Goal: Information Seeking & Learning: Learn about a topic

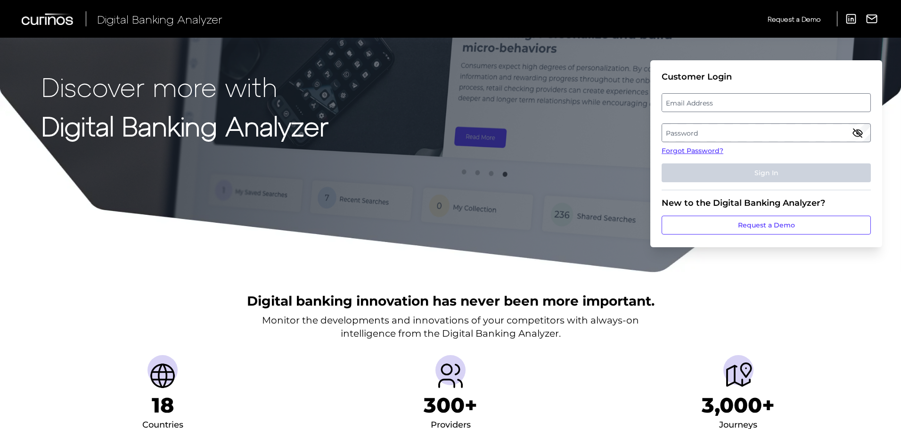
click at [761, 101] on label "Email Address" at bounding box center [766, 102] width 208 height 17
click at [761, 101] on input "email" at bounding box center [766, 102] width 209 height 19
type input "[PERSON_NAME][EMAIL_ADDRESS][PERSON_NAME][PERSON_NAME][DOMAIN_NAME]"
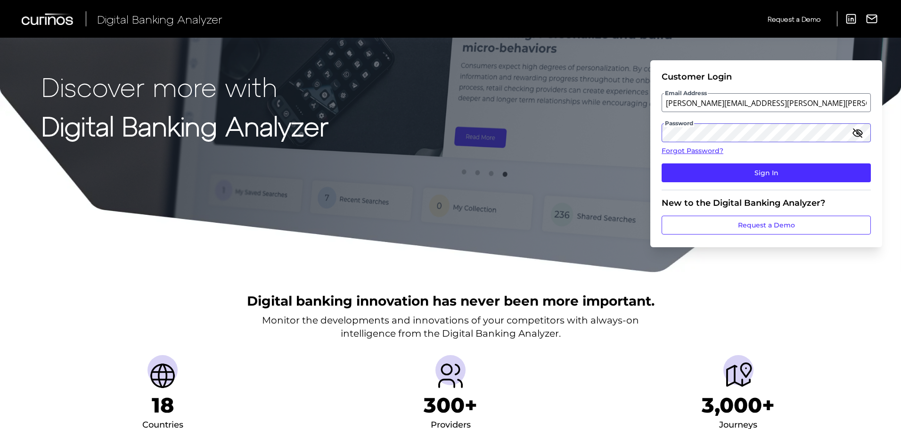
click at [662, 164] on button "Sign In" at bounding box center [766, 173] width 209 height 19
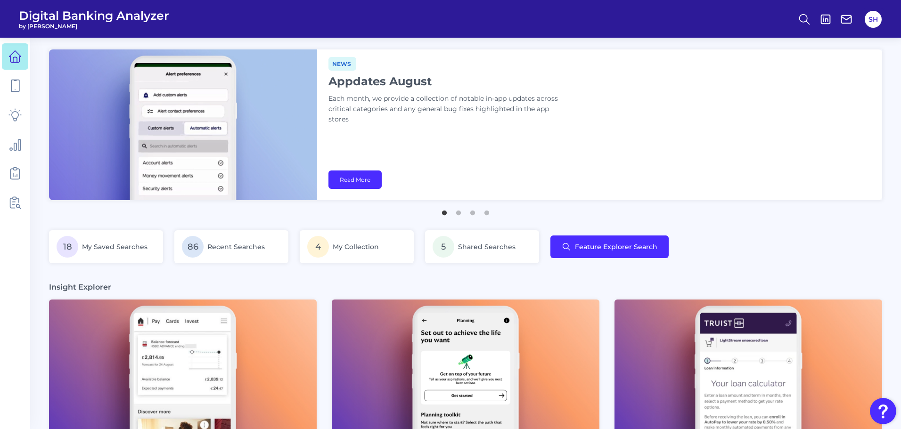
scroll to position [189, 0]
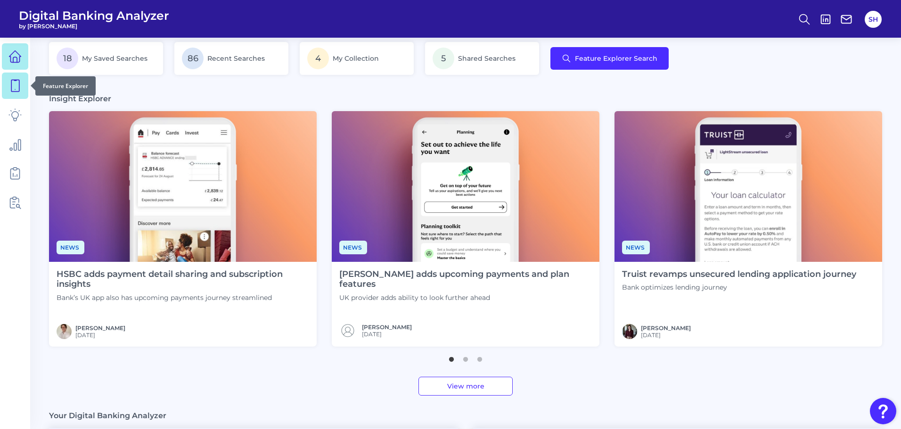
click at [10, 84] on icon at bounding box center [14, 85] width 13 height 13
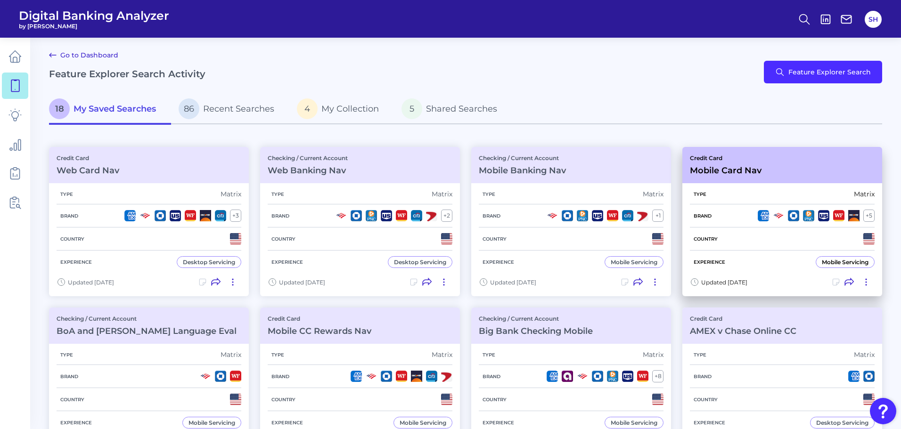
click at [739, 168] on h3 "Mobile Card Nav" at bounding box center [726, 170] width 72 height 10
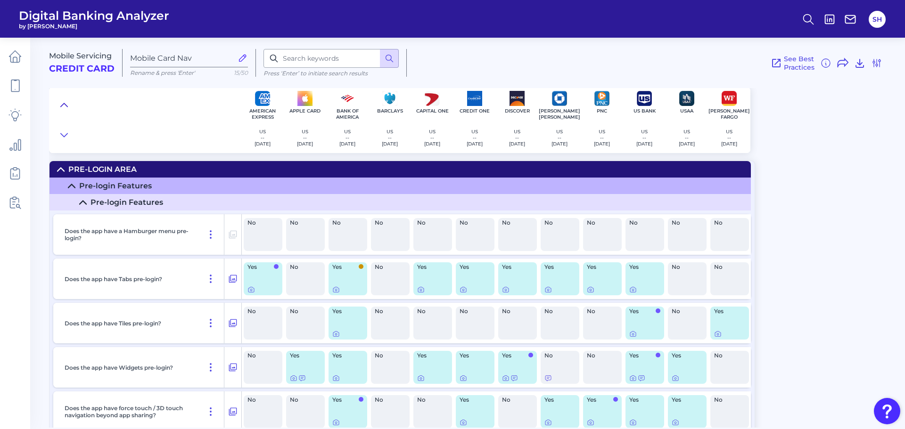
click at [62, 105] on icon at bounding box center [64, 104] width 8 height 9
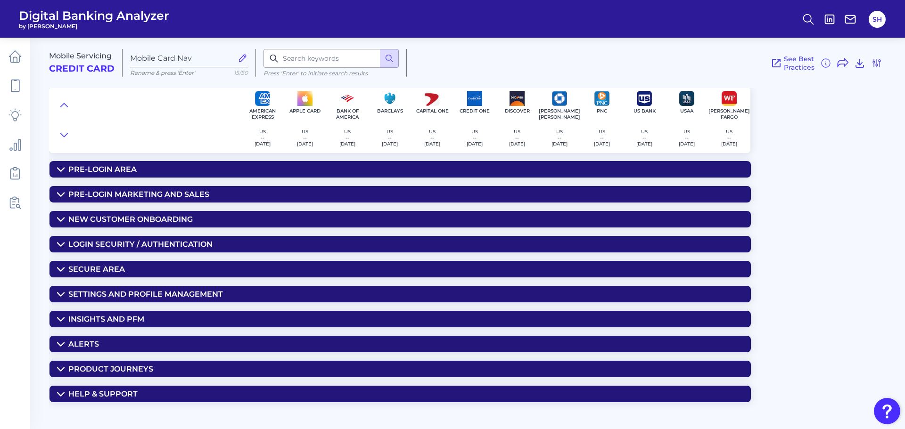
click at [106, 320] on div "Insights and PFM" at bounding box center [106, 319] width 76 height 9
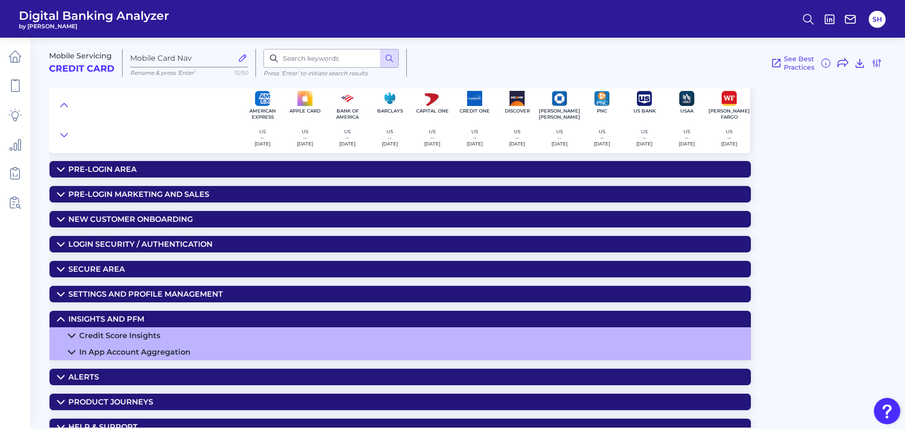
click at [112, 336] on div "Credit Score Insights" at bounding box center [119, 335] width 81 height 9
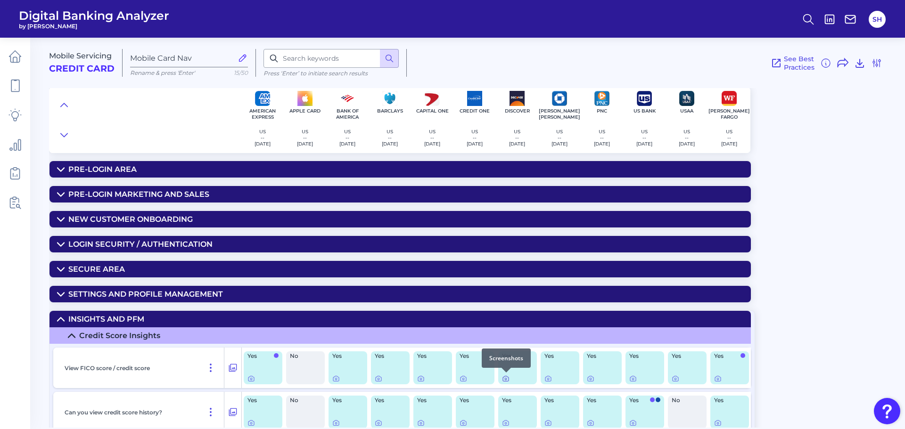
click at [506, 381] on icon at bounding box center [506, 379] width 8 height 8
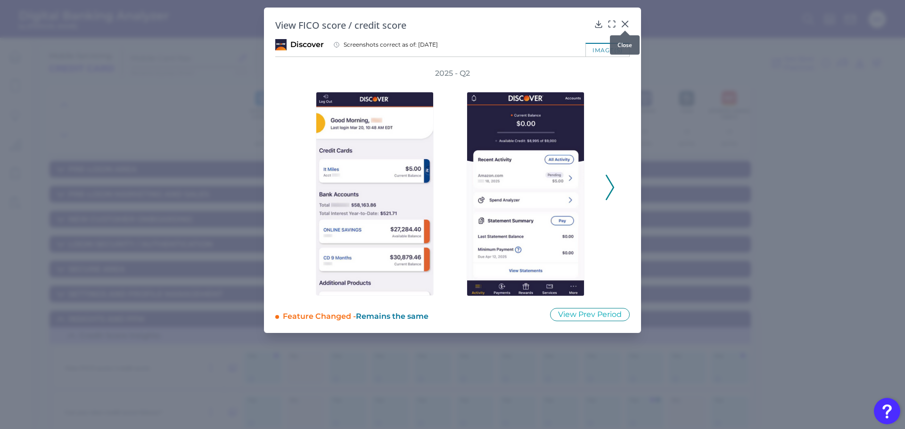
click at [623, 19] on icon at bounding box center [624, 23] width 9 height 9
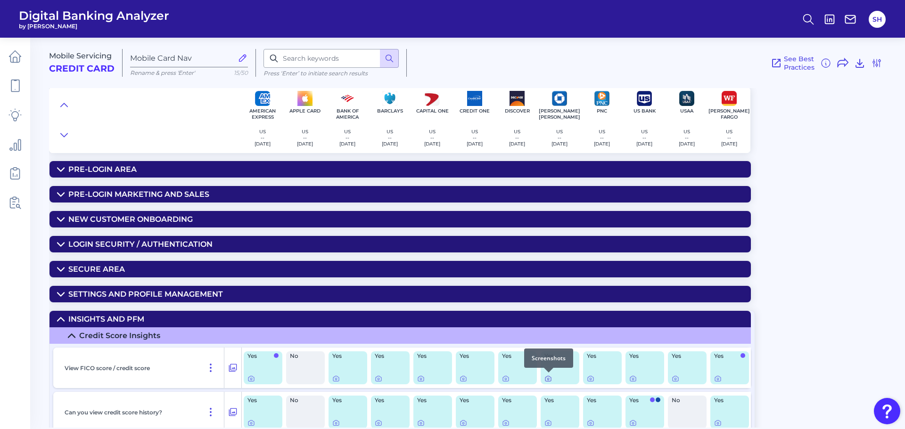
click at [548, 379] on icon at bounding box center [548, 379] width 8 height 8
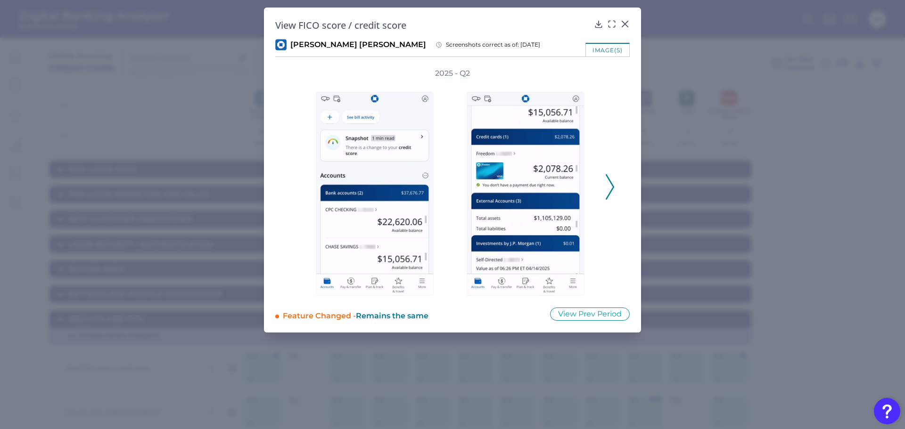
click at [608, 183] on icon at bounding box center [610, 186] width 8 height 25
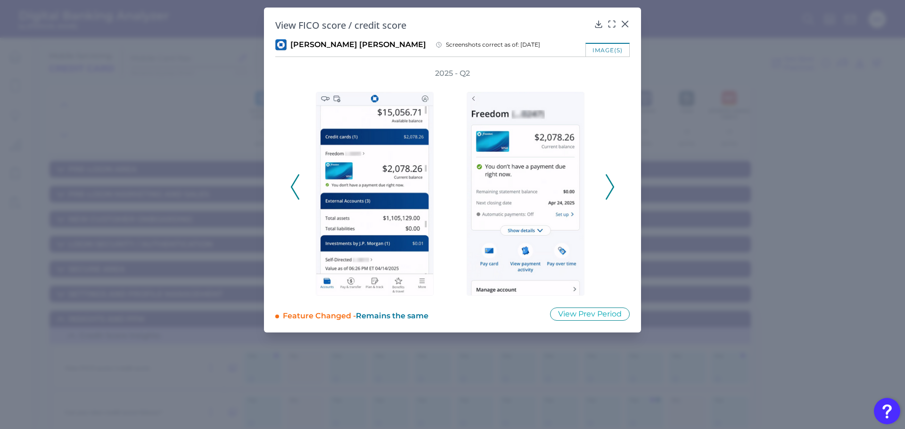
click at [609, 183] on icon at bounding box center [610, 186] width 8 height 25
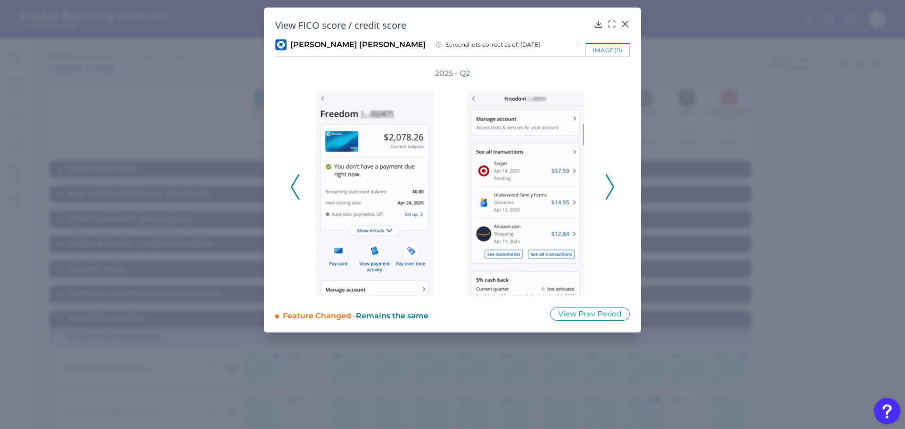
click at [609, 183] on icon at bounding box center [610, 186] width 8 height 25
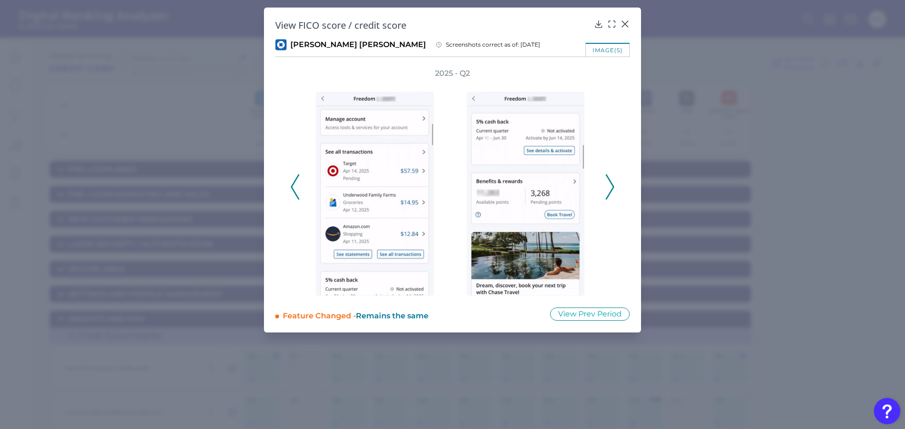
click at [609, 183] on icon at bounding box center [610, 186] width 8 height 25
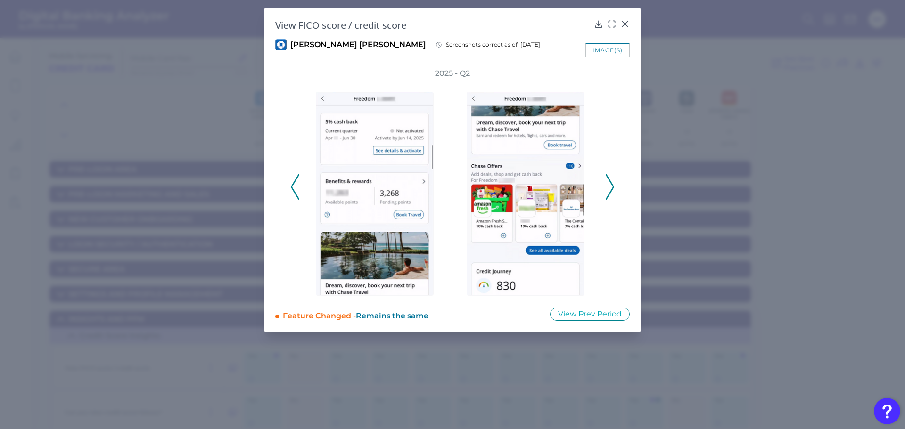
click at [609, 183] on icon at bounding box center [610, 186] width 8 height 25
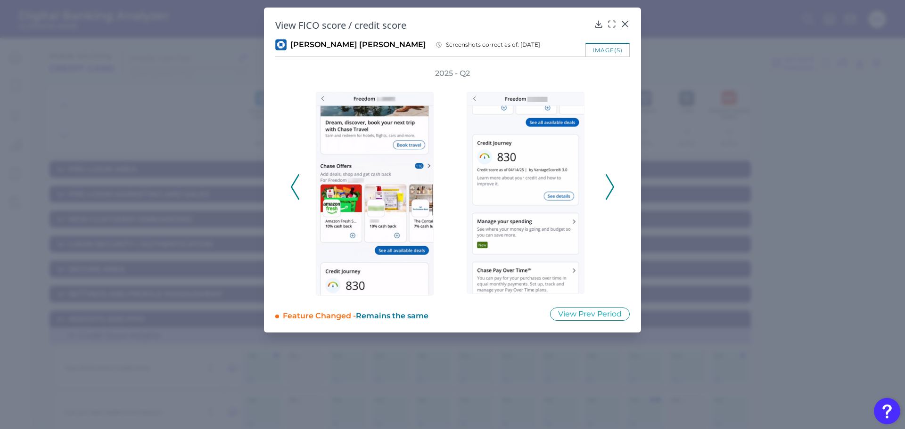
click at [609, 183] on icon at bounding box center [610, 186] width 8 height 25
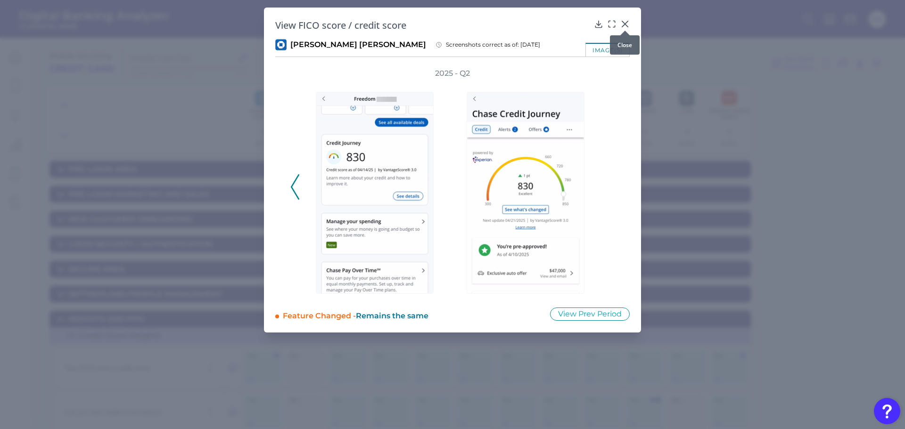
click at [625, 24] on icon at bounding box center [625, 24] width 6 height 6
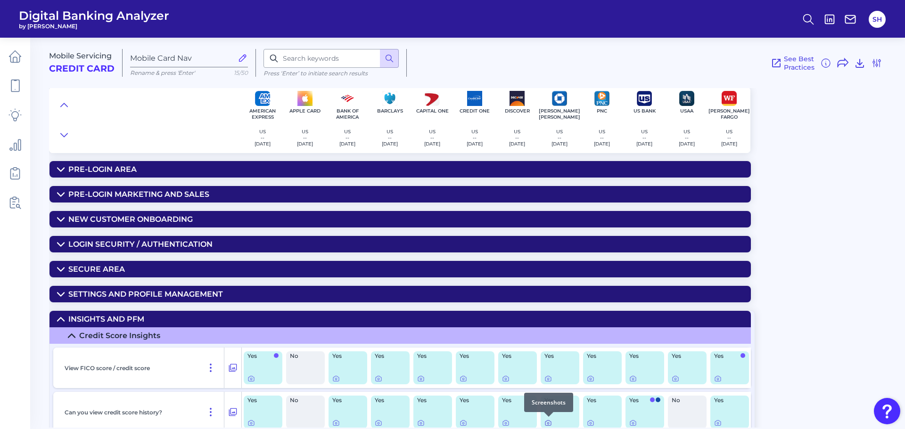
click at [546, 426] on icon at bounding box center [548, 423] width 6 height 5
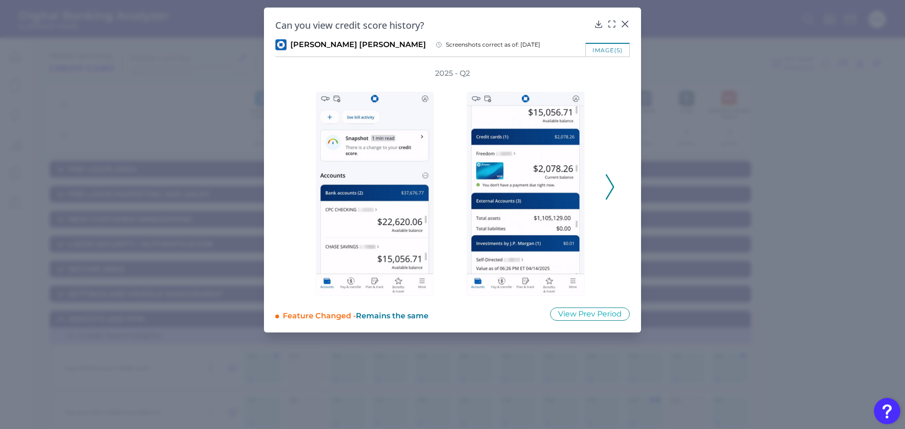
click at [607, 184] on icon at bounding box center [610, 186] width 8 height 25
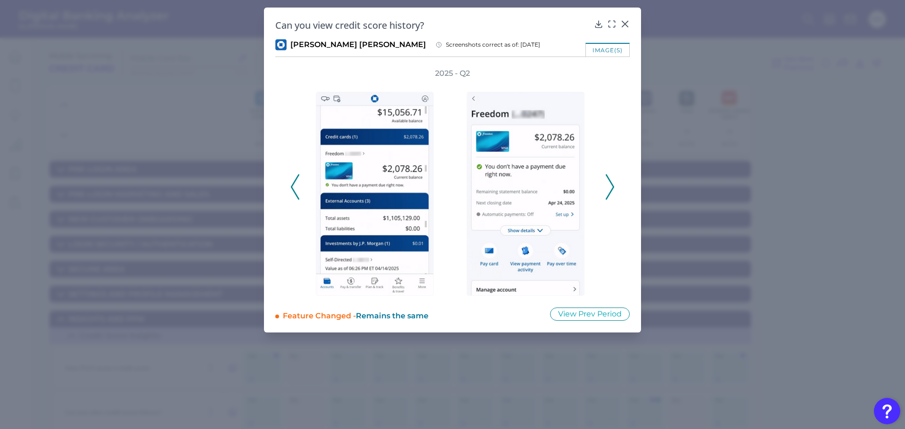
click at [607, 184] on icon at bounding box center [610, 186] width 8 height 25
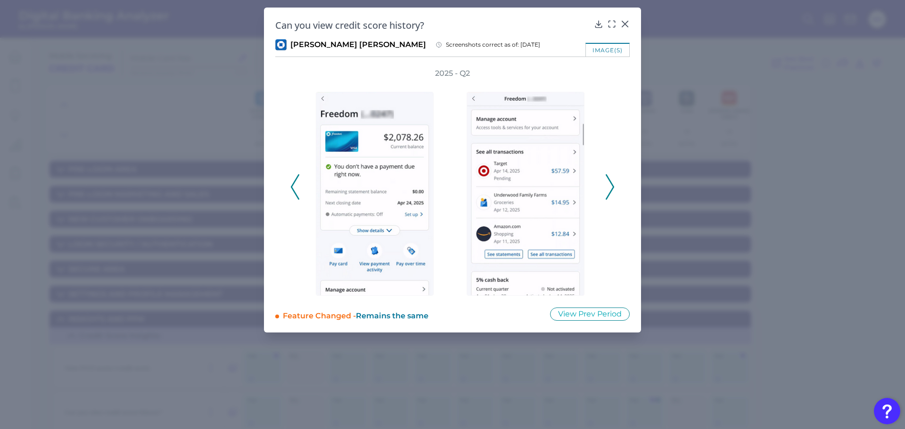
click at [608, 182] on icon at bounding box center [610, 186] width 8 height 25
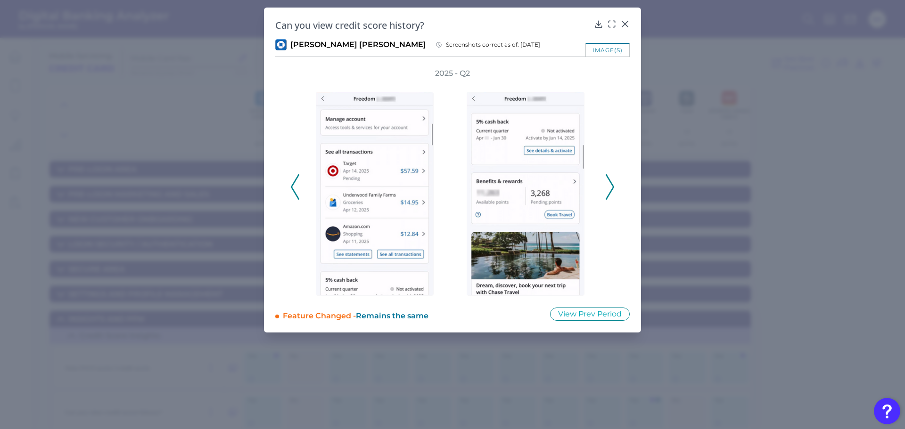
click at [607, 184] on icon at bounding box center [610, 186] width 8 height 25
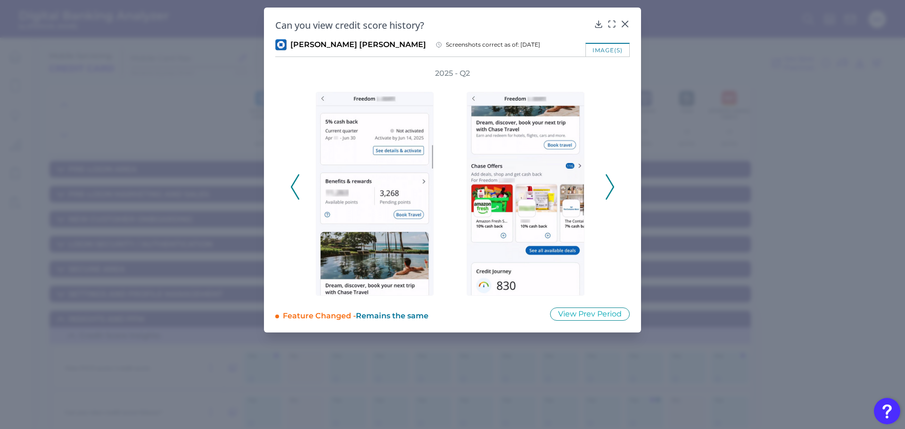
click at [607, 184] on icon at bounding box center [610, 186] width 8 height 25
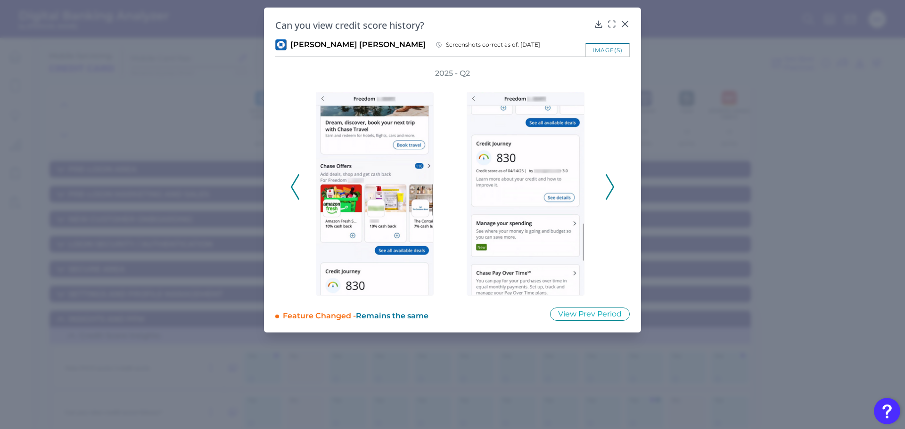
click at [607, 184] on icon at bounding box center [610, 186] width 8 height 25
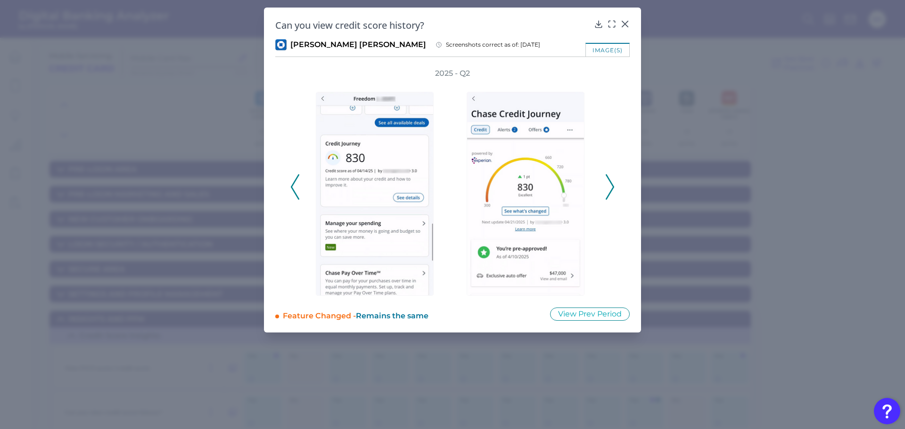
click at [607, 183] on icon at bounding box center [610, 186] width 8 height 25
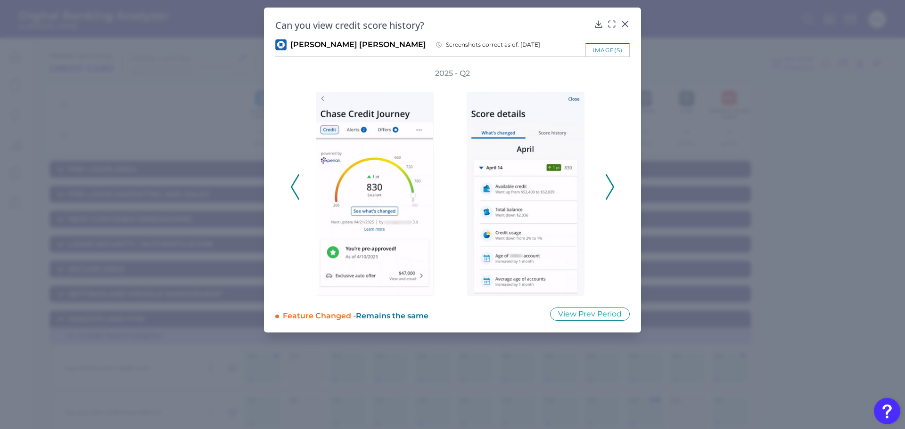
click at [607, 183] on icon at bounding box center [610, 186] width 8 height 25
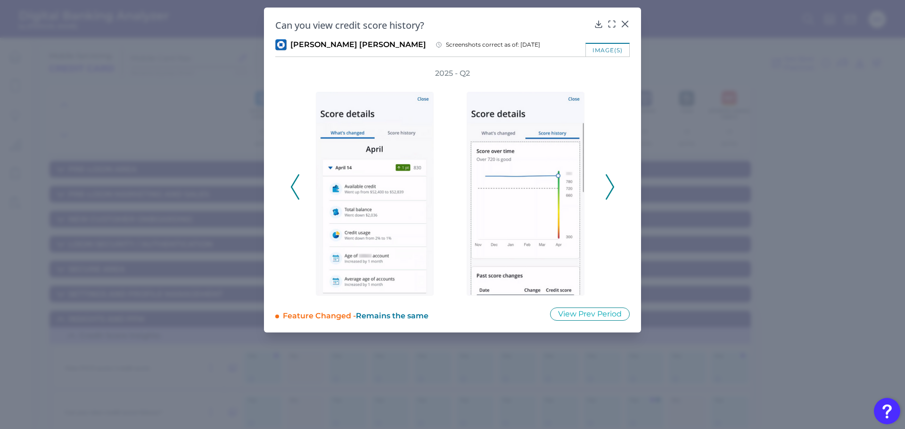
click at [607, 183] on icon at bounding box center [610, 186] width 8 height 25
